Goal: Task Accomplishment & Management: Manage account settings

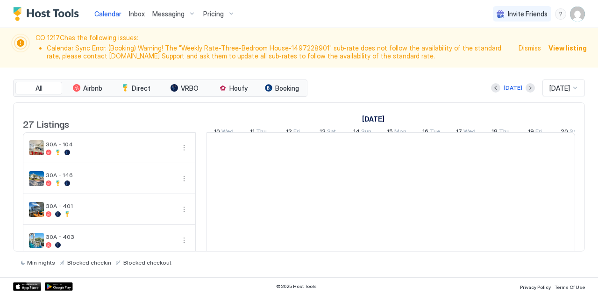
scroll to position [0, 519]
click at [576, 16] on img "User profile" at bounding box center [577, 14] width 15 height 15
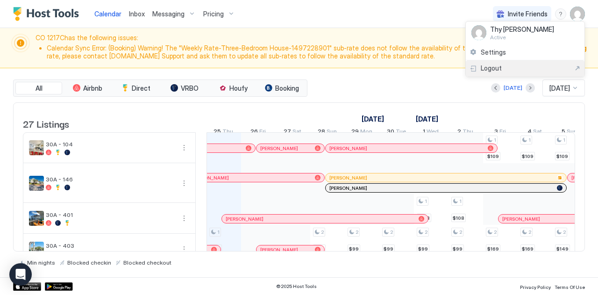
click at [487, 68] on span "Logout" at bounding box center [491, 68] width 21 height 8
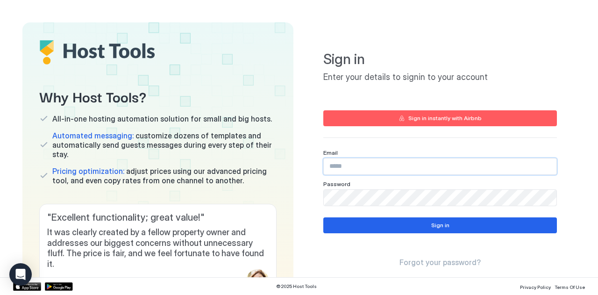
click at [370, 165] on input "Input Field" at bounding box center [440, 166] width 233 height 16
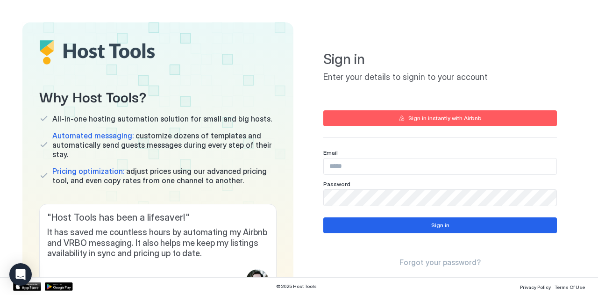
type input "**********"
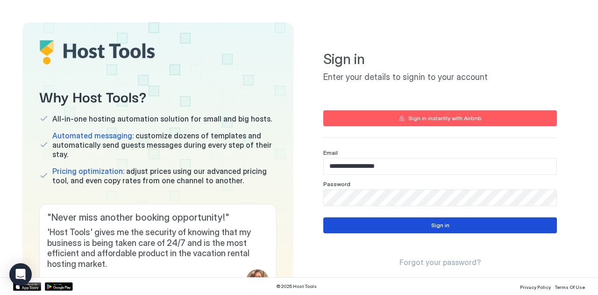
click at [365, 225] on button "Sign in" at bounding box center [439, 225] width 233 height 16
